Goal: Find specific page/section: Find specific page/section

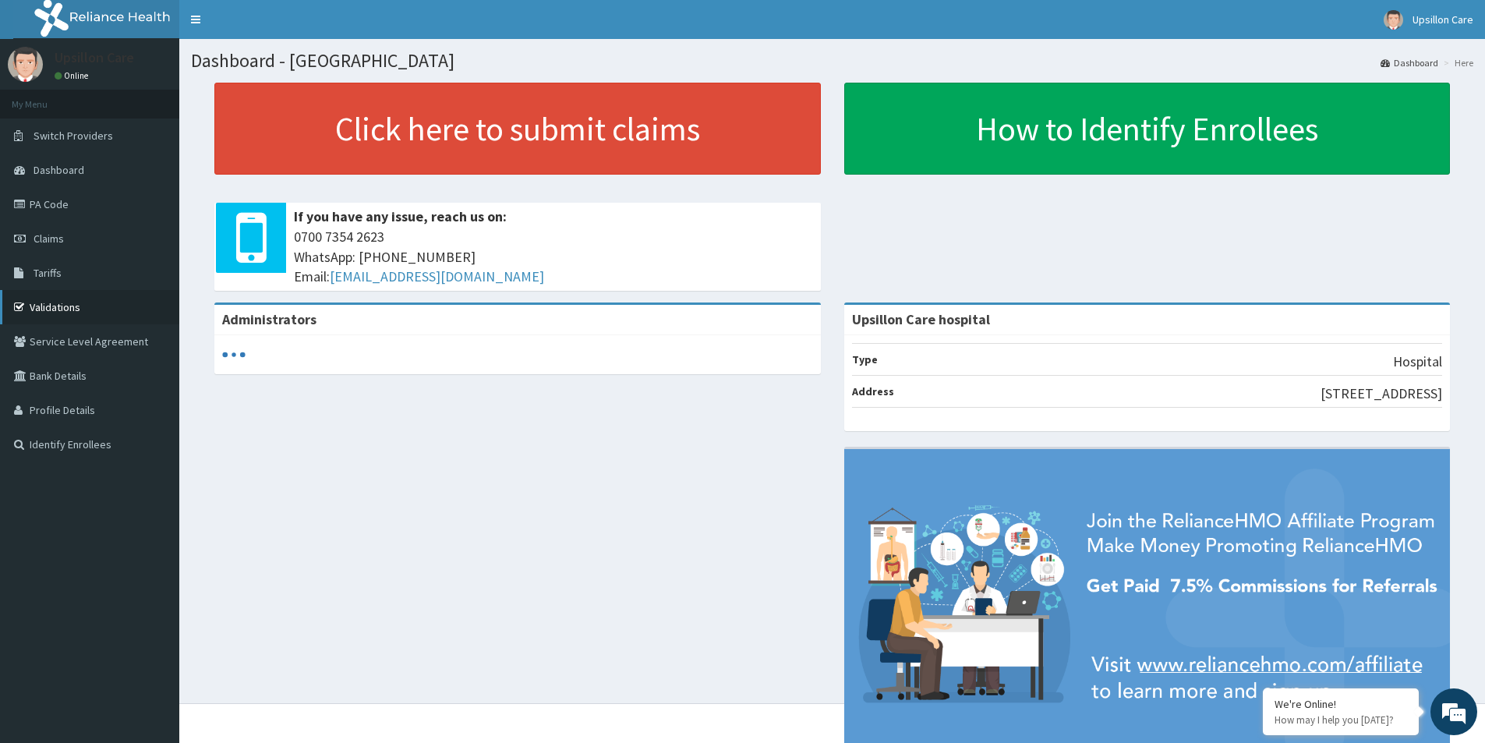
click at [73, 315] on link "Validations" at bounding box center [89, 307] width 179 height 34
click at [45, 295] on link "Validations" at bounding box center [89, 307] width 179 height 34
